Goal: Go to known website: Access a specific website the user already knows

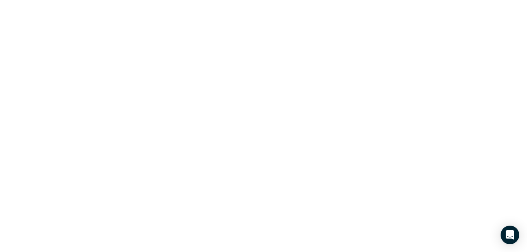
click at [474, 0] on html "Data provided by: × Data attribution" at bounding box center [263, 0] width 527 height 0
